Goal: Task Accomplishment & Management: Use online tool/utility

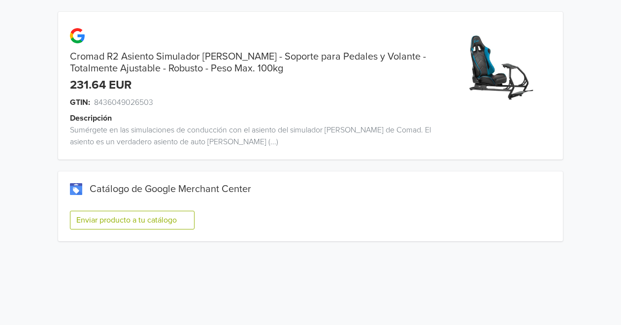
click at [165, 221] on button "Enviar producto a tu catálogo" at bounding box center [132, 220] width 125 height 19
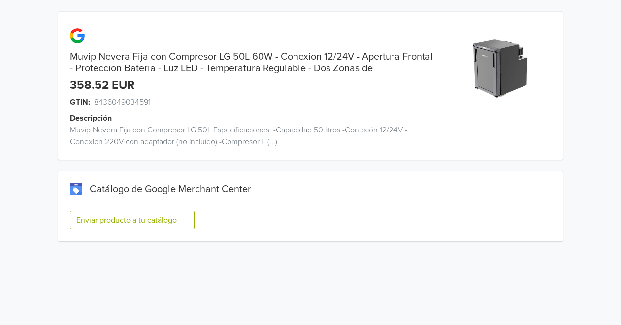
click at [181, 218] on button "Enviar producto a tu catálogo" at bounding box center [132, 220] width 125 height 19
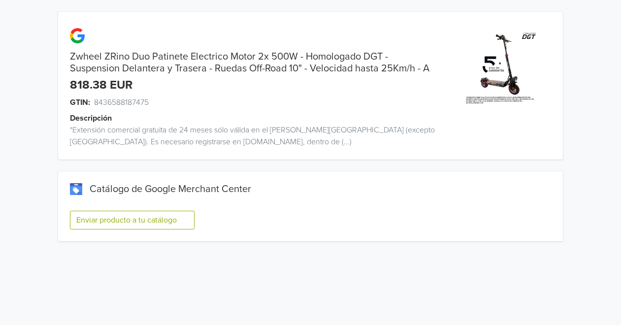
click at [146, 221] on button "Enviar producto a tu catálogo" at bounding box center [132, 220] width 125 height 19
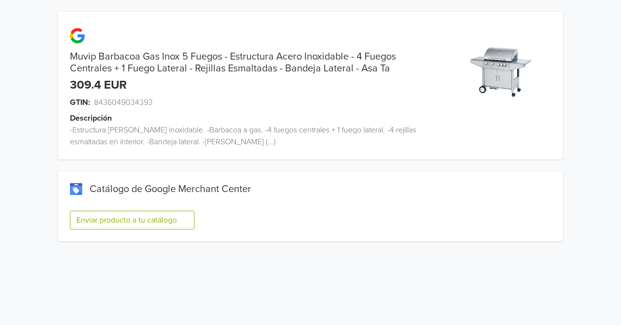
click at [193, 220] on button "Enviar producto a tu catálogo" at bounding box center [132, 220] width 125 height 19
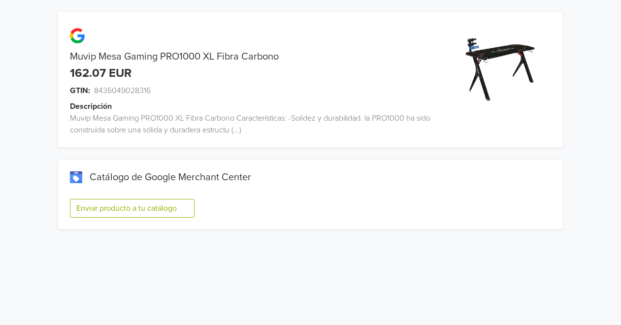
click at [164, 206] on button "Enviar producto a tu catálogo" at bounding box center [132, 208] width 125 height 19
